Goal: Find contact information

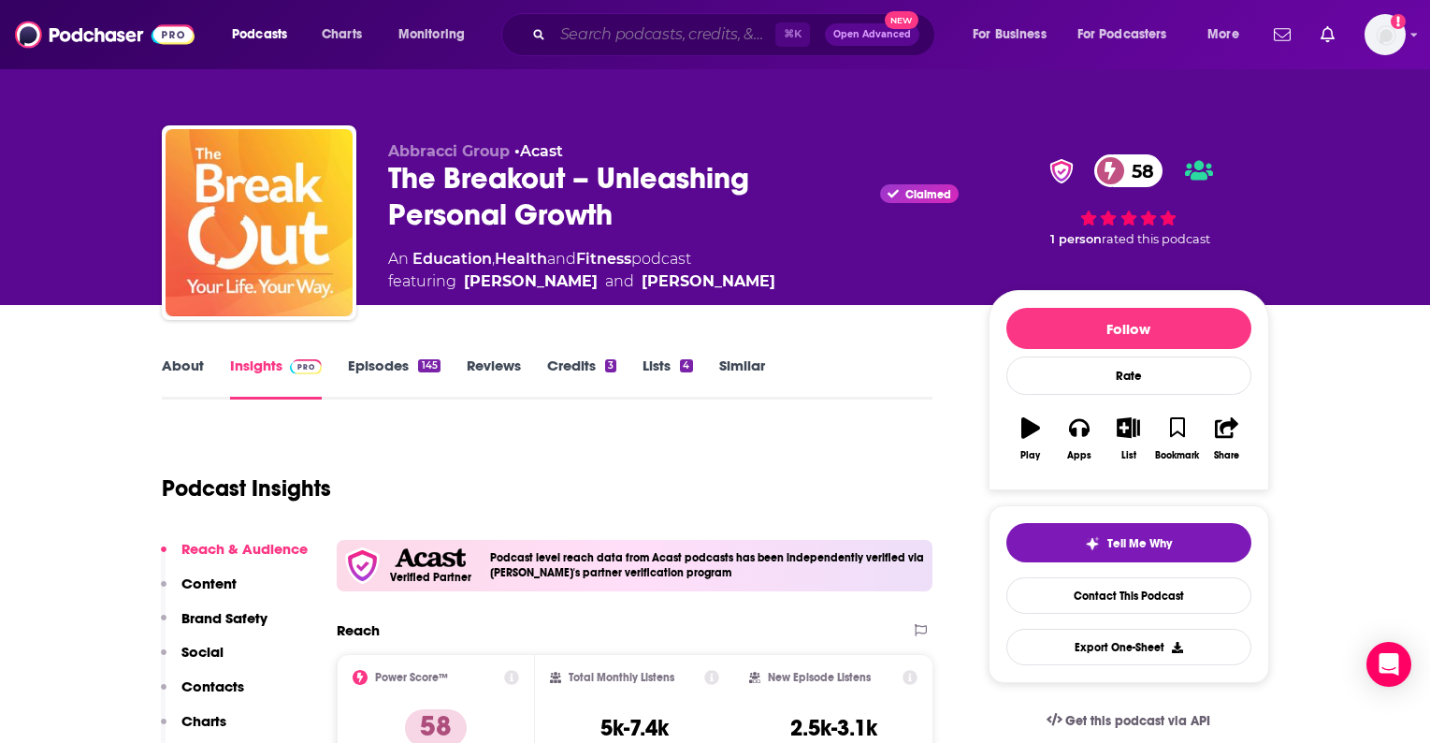
scroll to position [152, 0]
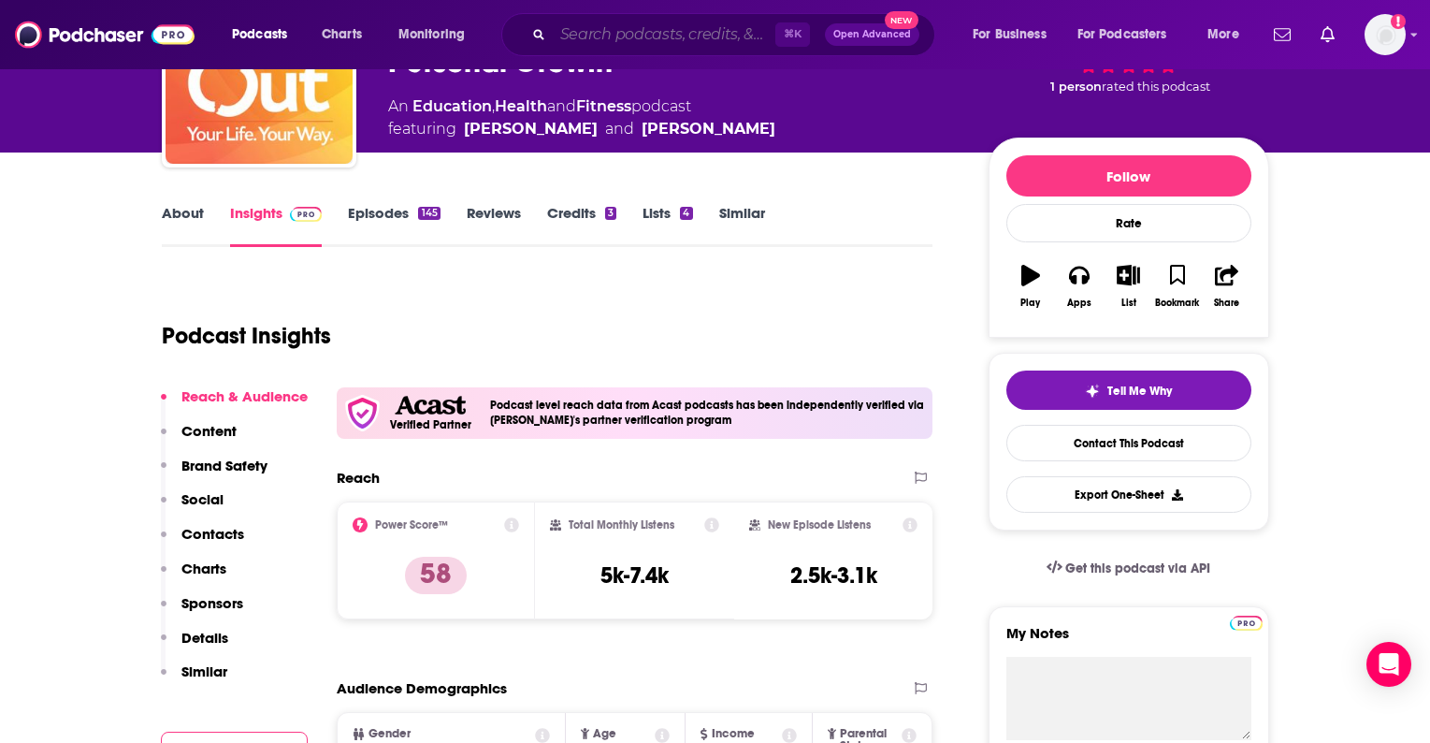
click at [600, 33] on input "Search podcasts, credits, & more..." at bounding box center [664, 35] width 223 height 30
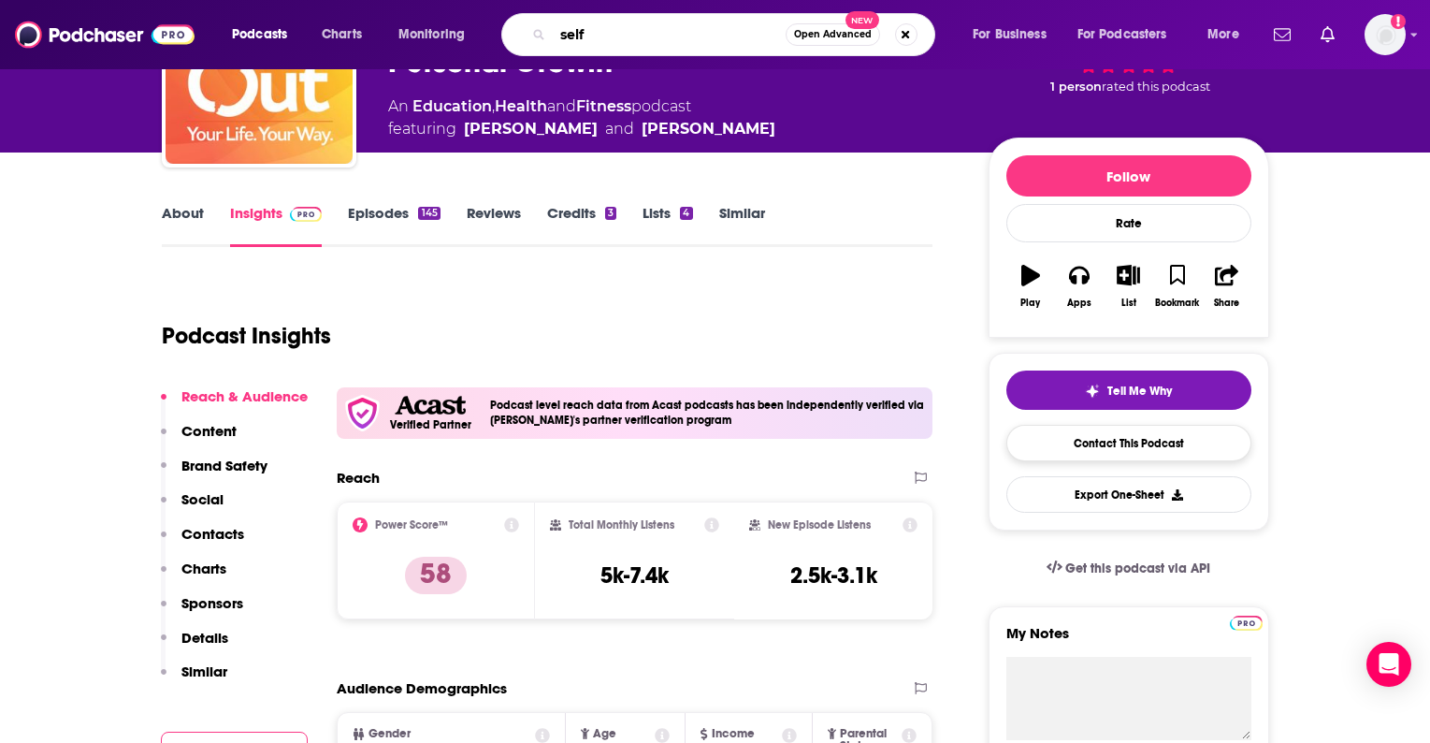
type input "self"
click at [1094, 452] on link "Contact This Podcast" at bounding box center [1128, 443] width 245 height 36
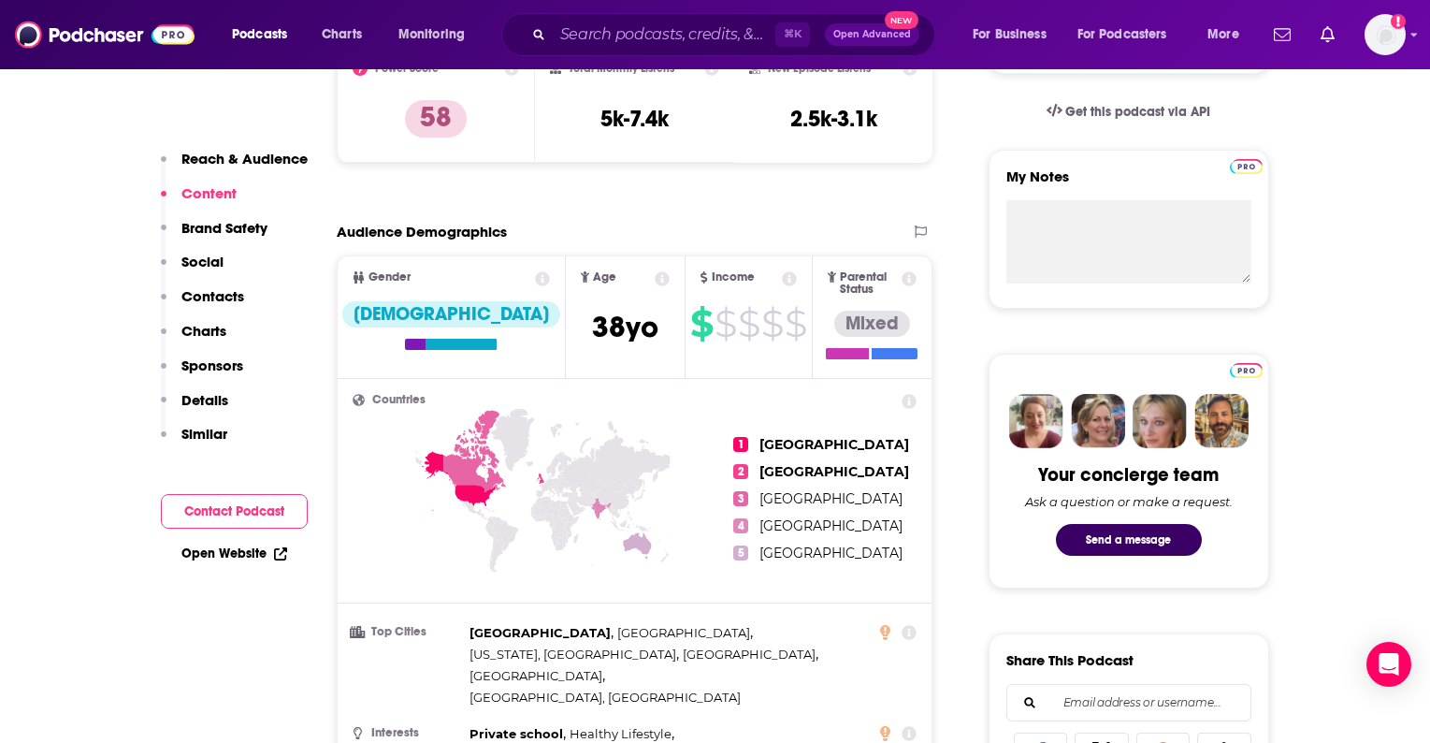
scroll to position [0, 0]
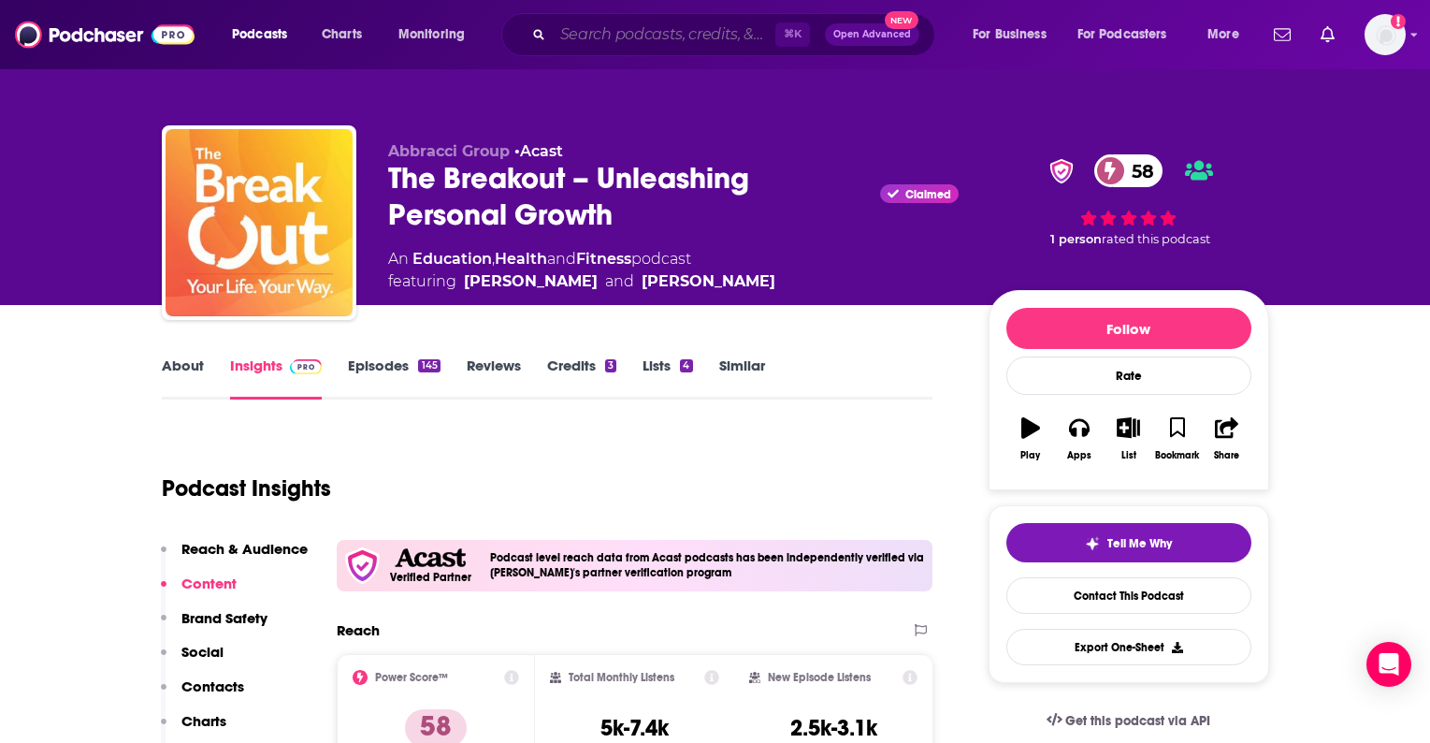
click at [638, 31] on input "Search podcasts, credits, & more..." at bounding box center [664, 35] width 223 height 30
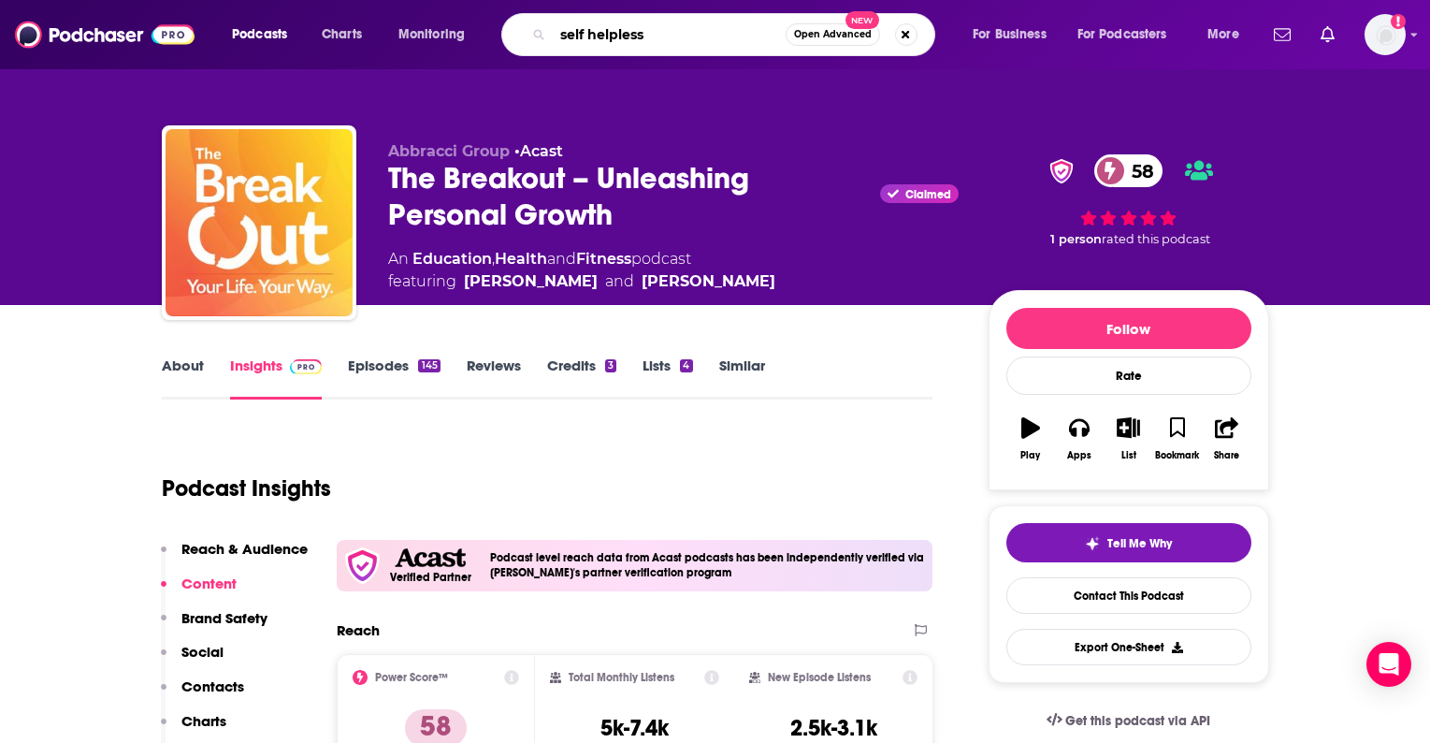
click at [587, 36] on input "self helpless" at bounding box center [669, 35] width 233 height 30
type input "self-helpless"
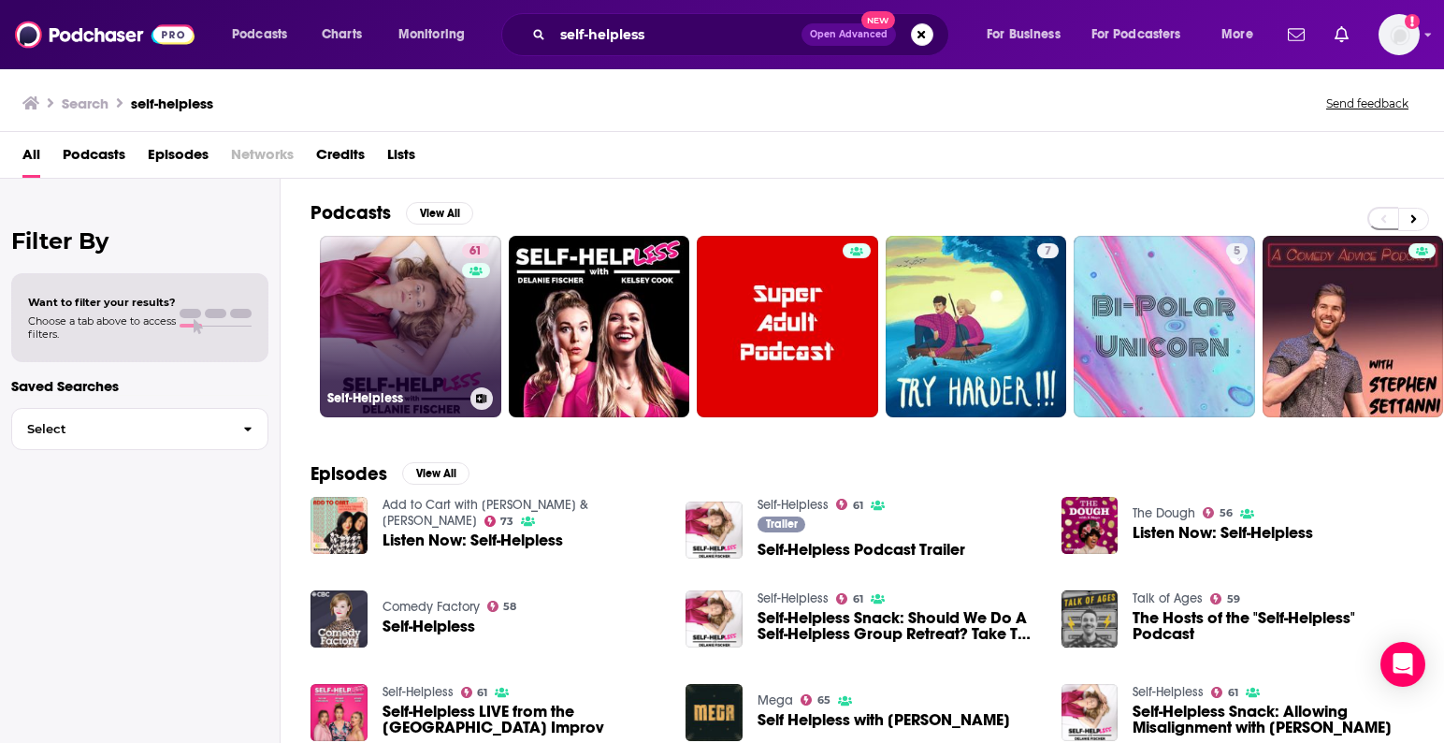
click at [436, 308] on link "61 Self-Helpless" at bounding box center [410, 326] width 181 height 181
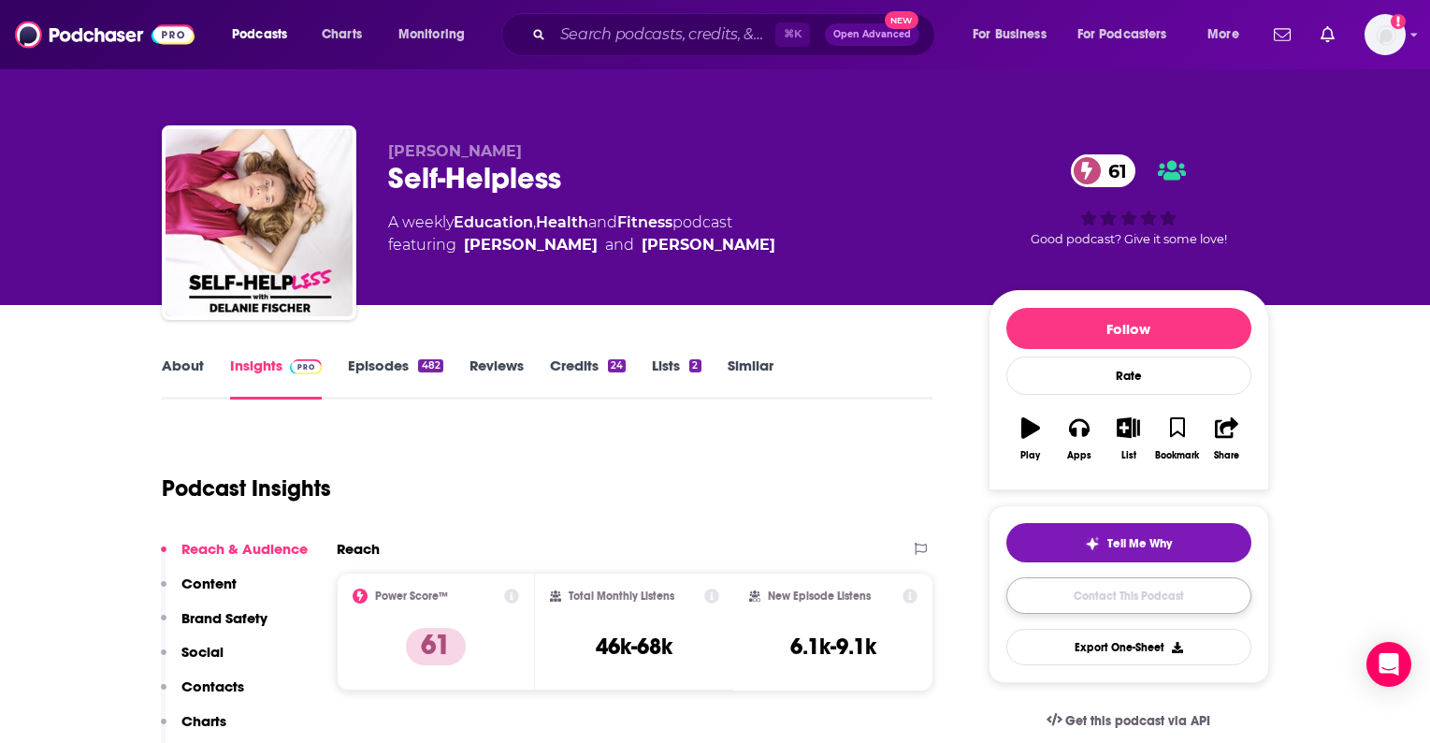
click at [1061, 603] on link "Contact This Podcast" at bounding box center [1128, 595] width 245 height 36
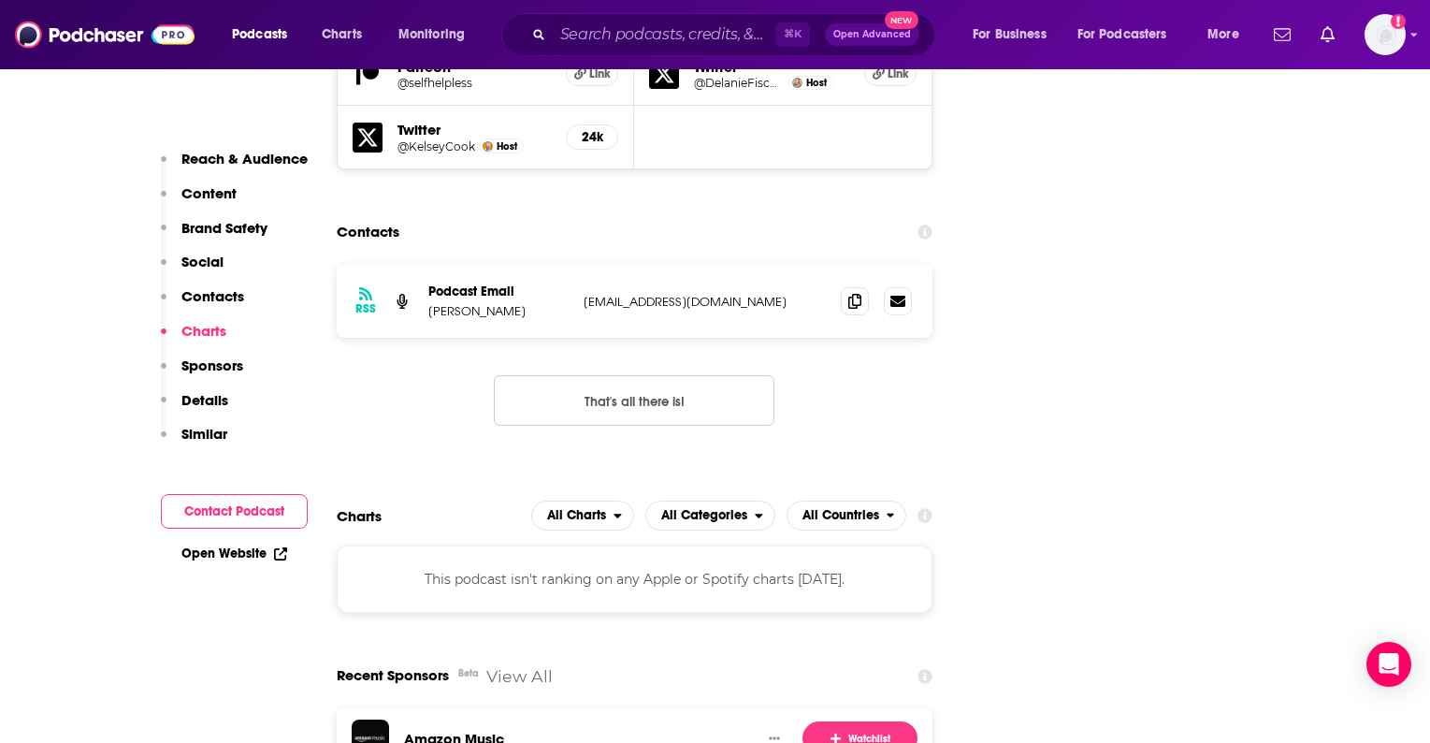
scroll to position [2210, 0]
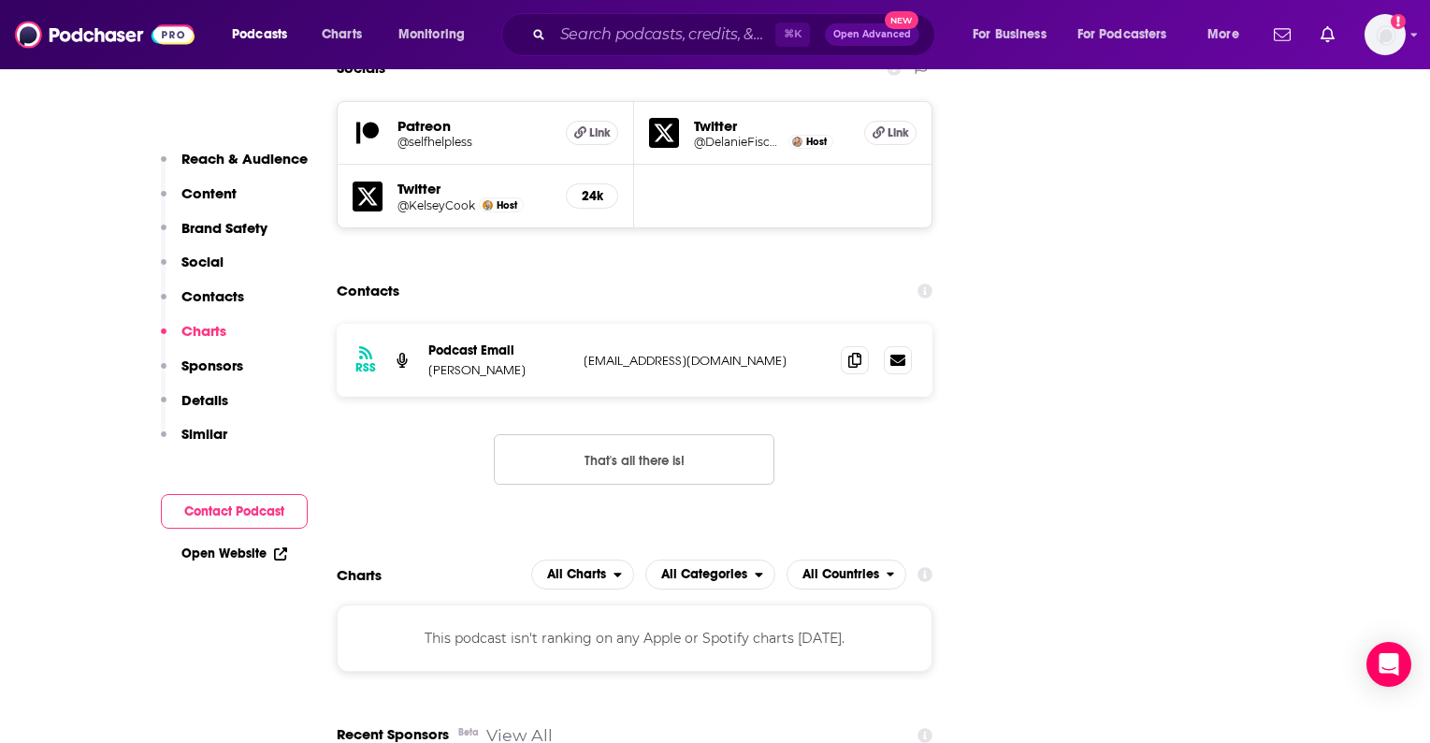
drag, startPoint x: 583, startPoint y: 231, endPoint x: 773, endPoint y: 245, distance: 190.4
click at [773, 324] on div "RSS Podcast Email [PERSON_NAME] [EMAIL_ADDRESS][DOMAIN_NAME] [EMAIL_ADDRESS][DO…" at bounding box center [635, 360] width 597 height 73
copy p "[EMAIL_ADDRESS][DOMAIN_NAME]"
click at [443, 324] on div "RSS Podcast Email [PERSON_NAME] [EMAIL_ADDRESS][DOMAIN_NAME] [EMAIL_ADDRESS][DO…" at bounding box center [635, 419] width 597 height 191
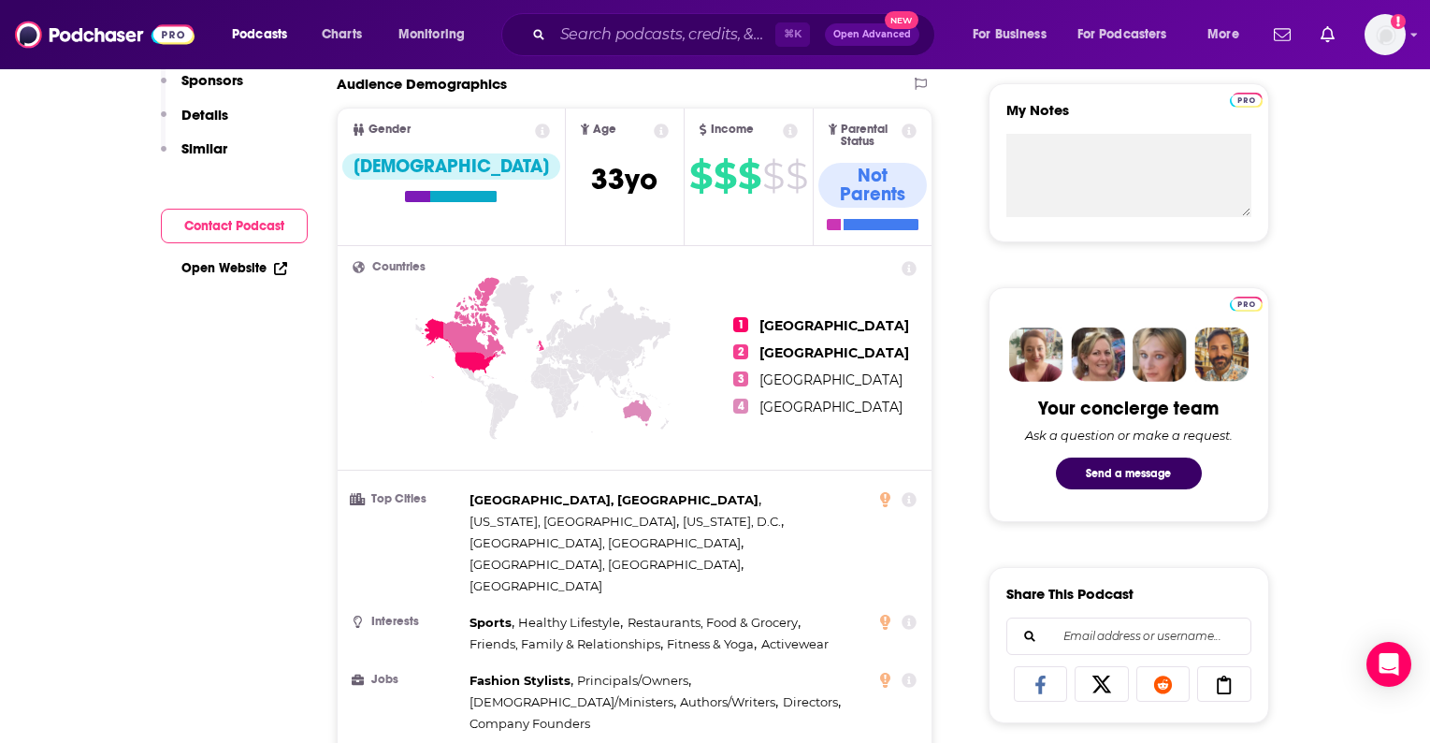
scroll to position [0, 0]
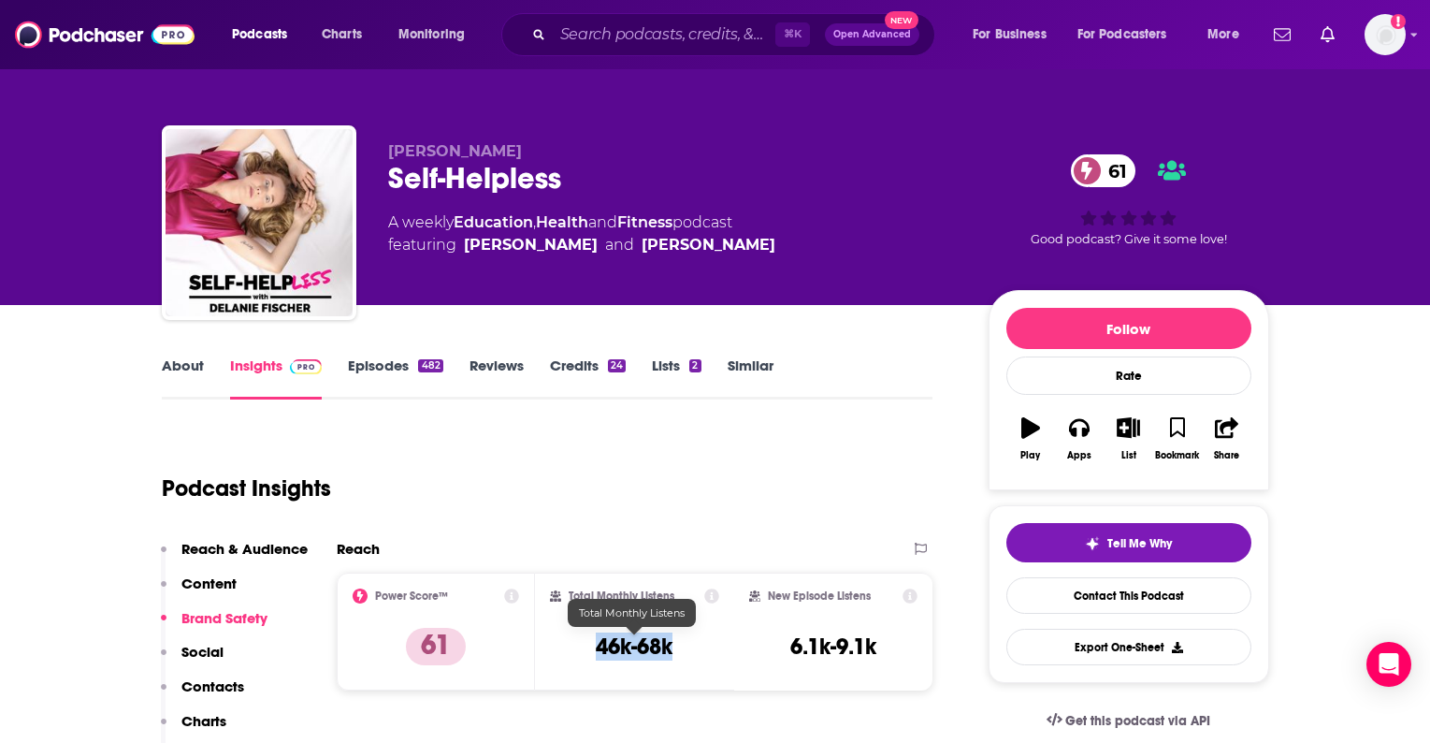
drag, startPoint x: 599, startPoint y: 644, endPoint x: 670, endPoint y: 646, distance: 71.1
click at [670, 646] on h3 "46k-68k" at bounding box center [634, 646] width 77 height 28
copy h3 "46k-68k"
click at [668, 480] on div "Podcast Insights" at bounding box center [540, 476] width 757 height 95
